Goal: Transaction & Acquisition: Download file/media

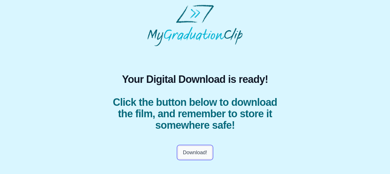
click at [200, 154] on button "Download!" at bounding box center [195, 152] width 34 height 13
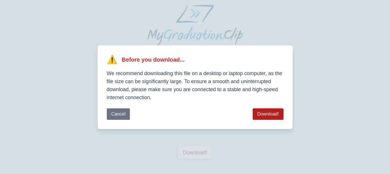
click at [276, 116] on button "Download!" at bounding box center [268, 113] width 31 height 11
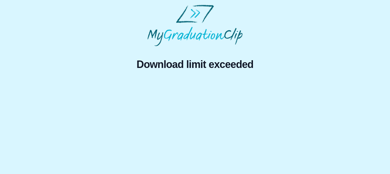
click at [206, 78] on html "Download limit exceeded" at bounding box center [195, 39] width 390 height 78
click at [202, 78] on html "Download limit exceeded" at bounding box center [195, 39] width 390 height 78
drag, startPoint x: 188, startPoint y: 75, endPoint x: 238, endPoint y: 71, distance: 50.2
click at [200, 78] on body "Download limit exceeded" at bounding box center [195, 39] width 390 height 78
drag, startPoint x: 202, startPoint y: 58, endPoint x: 199, endPoint y: 46, distance: 12.3
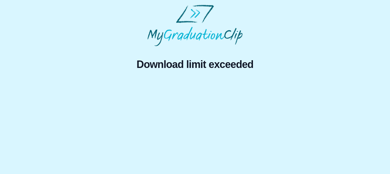
click at [201, 52] on div "Download limit exceeded" at bounding box center [195, 59] width 195 height 27
click at [191, 31] on img at bounding box center [195, 25] width 95 height 41
click at [194, 19] on img at bounding box center [195, 25] width 95 height 41
click at [159, 65] on span "Download limit exceeded" at bounding box center [195, 64] width 195 height 11
drag, startPoint x: 234, startPoint y: 84, endPoint x: 263, endPoint y: 87, distance: 29.0
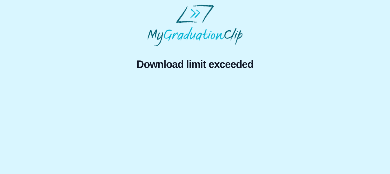
click at [235, 78] on html "Download limit exceeded" at bounding box center [195, 39] width 390 height 78
click at [264, 78] on html "Download limit exceeded" at bounding box center [195, 39] width 390 height 78
click at [261, 78] on html "Download limit exceeded" at bounding box center [195, 39] width 390 height 78
click at [246, 78] on html "Download limit exceeded" at bounding box center [195, 39] width 390 height 78
click at [219, 78] on html "Download limit exceeded" at bounding box center [195, 39] width 390 height 78
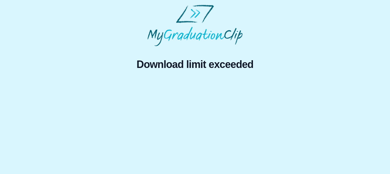
click at [195, 59] on span "Download limit exceeded" at bounding box center [195, 64] width 195 height 11
click at [176, 65] on div "Download limit exceeded" at bounding box center [195, 59] width 195 height 27
drag, startPoint x: 209, startPoint y: 63, endPoint x: 256, endPoint y: 79, distance: 50.4
click at [211, 63] on span "Download limit exceeded" at bounding box center [195, 64] width 195 height 11
drag, startPoint x: 264, startPoint y: 80, endPoint x: 188, endPoint y: 79, distance: 76.3
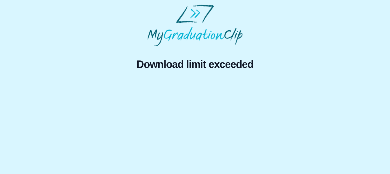
click at [254, 78] on html "Download limit exceeded" at bounding box center [195, 39] width 390 height 78
click at [168, 78] on html "Download limit exceeded" at bounding box center [195, 39] width 390 height 78
drag, startPoint x: 168, startPoint y: 125, endPoint x: 177, endPoint y: 127, distance: 9.3
click at [173, 78] on html "Download limit exceeded" at bounding box center [195, 39] width 390 height 78
drag, startPoint x: 264, startPoint y: 140, endPoint x: 271, endPoint y: 138, distance: 7.1
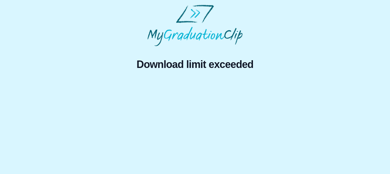
click at [267, 78] on html "Download limit exceeded" at bounding box center [195, 39] width 390 height 78
drag, startPoint x: 313, startPoint y: 119, endPoint x: 312, endPoint y: 106, distance: 12.9
click at [312, 78] on html "Download limit exceeded" at bounding box center [195, 39] width 390 height 78
click at [275, 28] on div "Download limit exceeded" at bounding box center [195, 39] width 381 height 69
click at [210, 78] on html "Download limit exceeded" at bounding box center [195, 39] width 390 height 78
